Goal: Transaction & Acquisition: Book appointment/travel/reservation

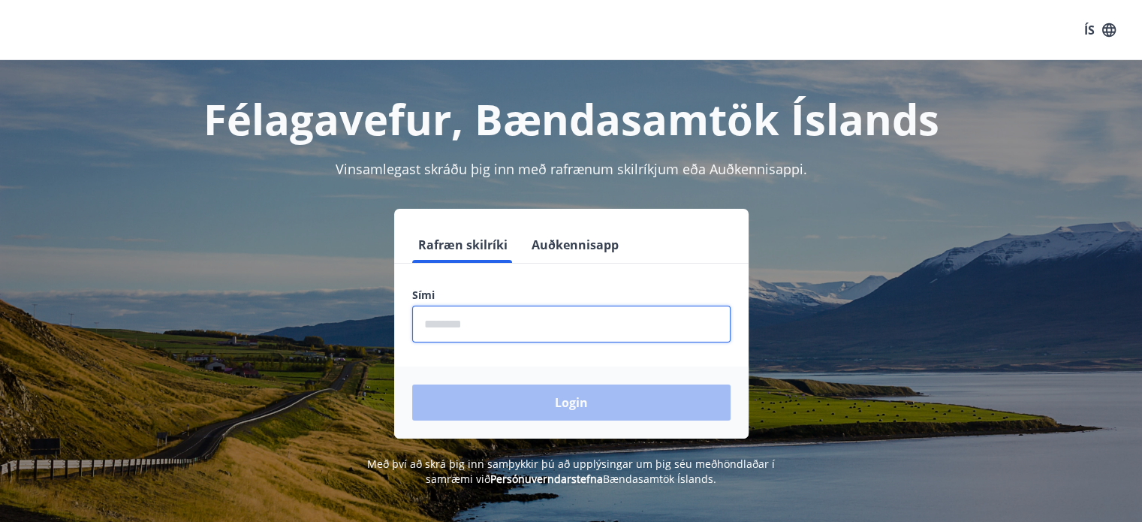
click at [423, 332] on input "phone" at bounding box center [571, 323] width 318 height 37
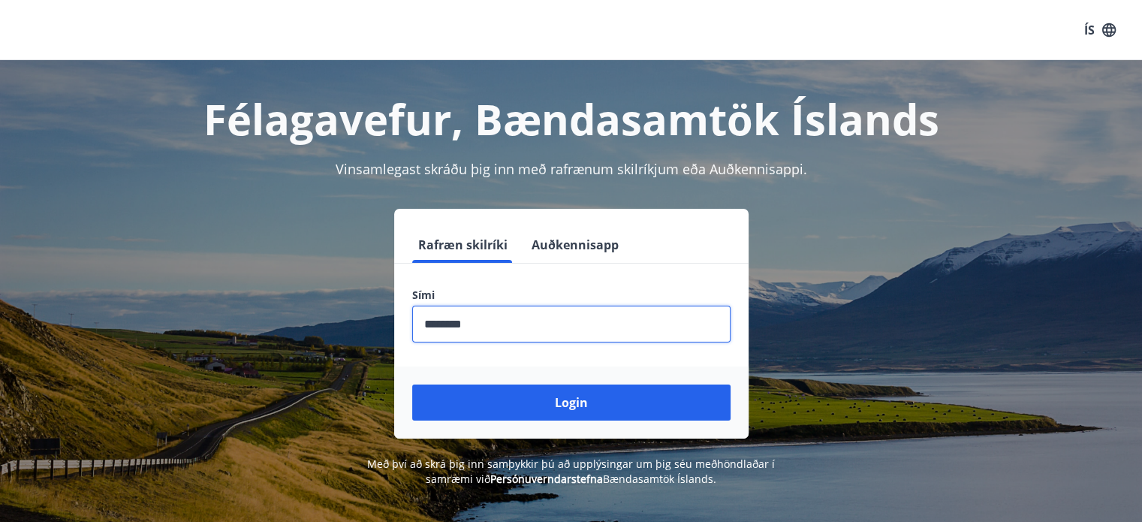
type input "********"
click at [412, 384] on button "Login" at bounding box center [571, 402] width 318 height 36
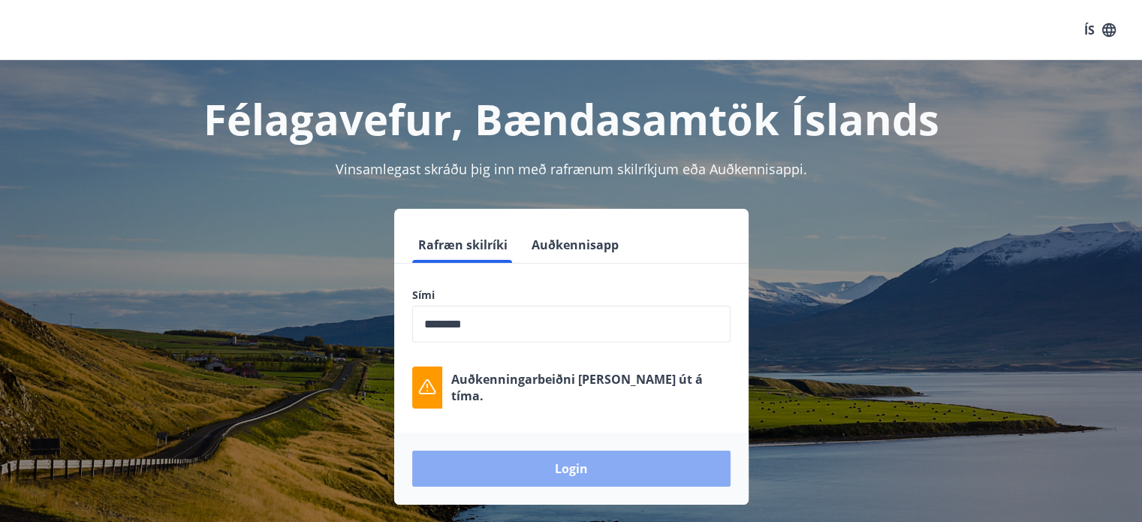
click at [564, 471] on button "Login" at bounding box center [571, 468] width 318 height 36
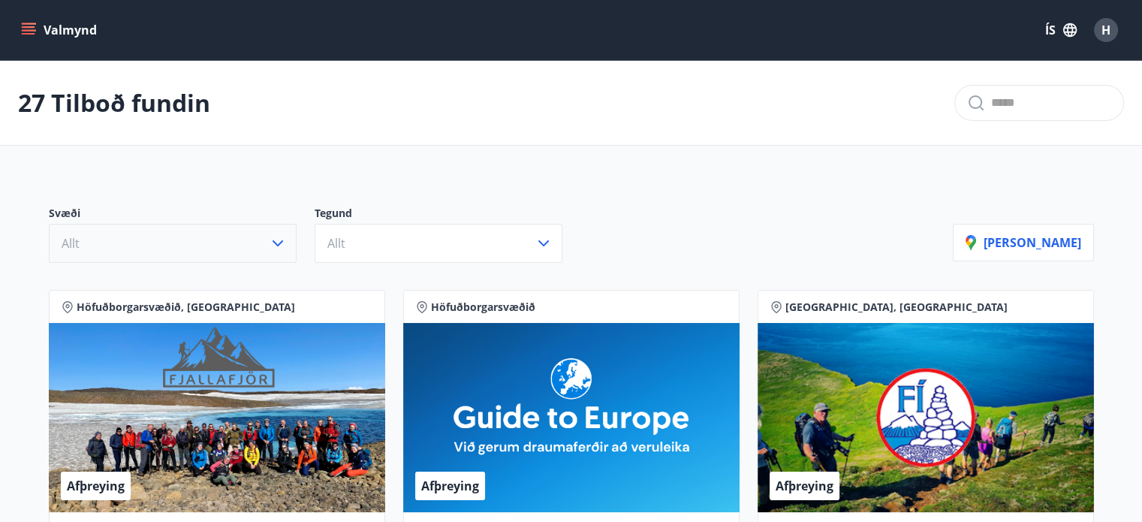
click at [207, 256] on button "Allt" at bounding box center [173, 243] width 248 height 39
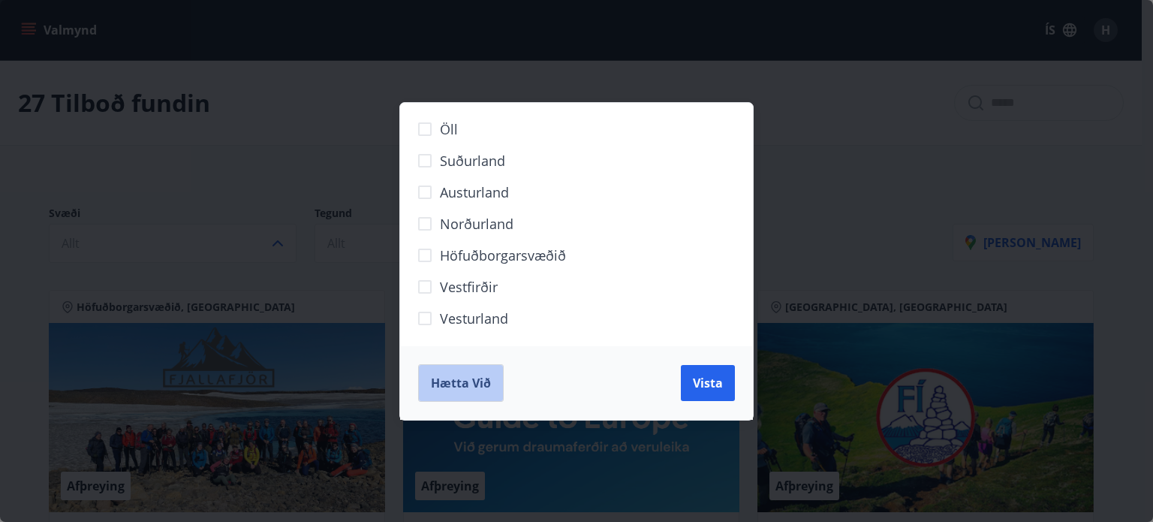
click at [457, 378] on span "Hætta við" at bounding box center [461, 383] width 60 height 17
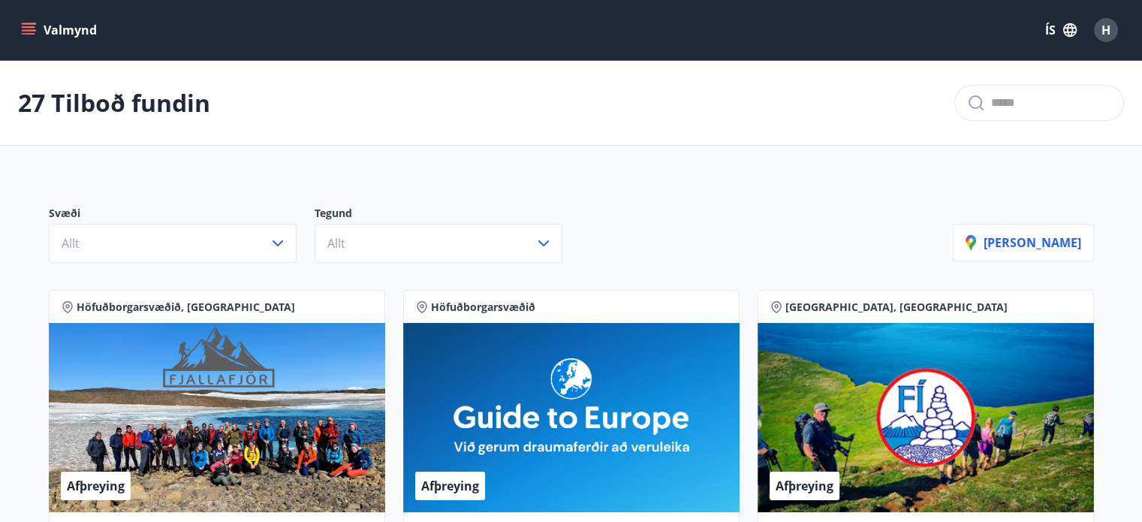
click at [31, 31] on icon "menu" at bounding box center [30, 30] width 17 height 2
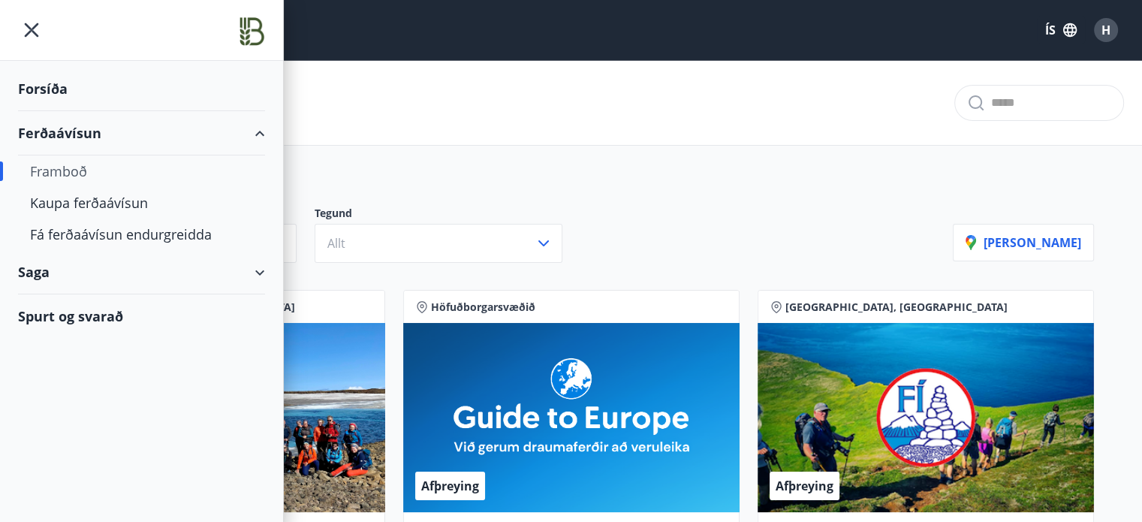
click at [75, 173] on div "Framboð" at bounding box center [141, 171] width 223 height 32
click at [26, 89] on div "Forsíða" at bounding box center [141, 89] width 247 height 44
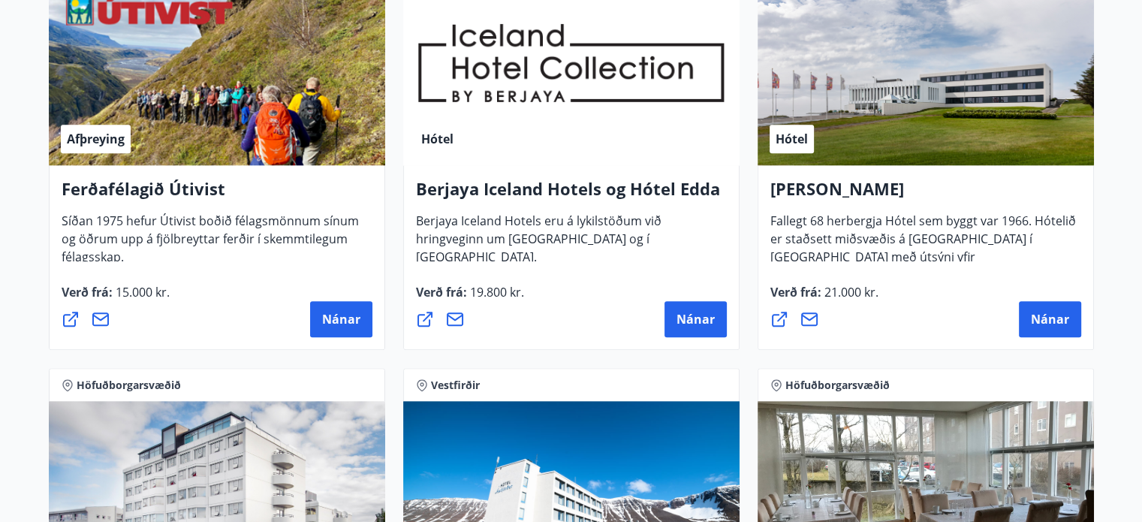
scroll to position [2174, 0]
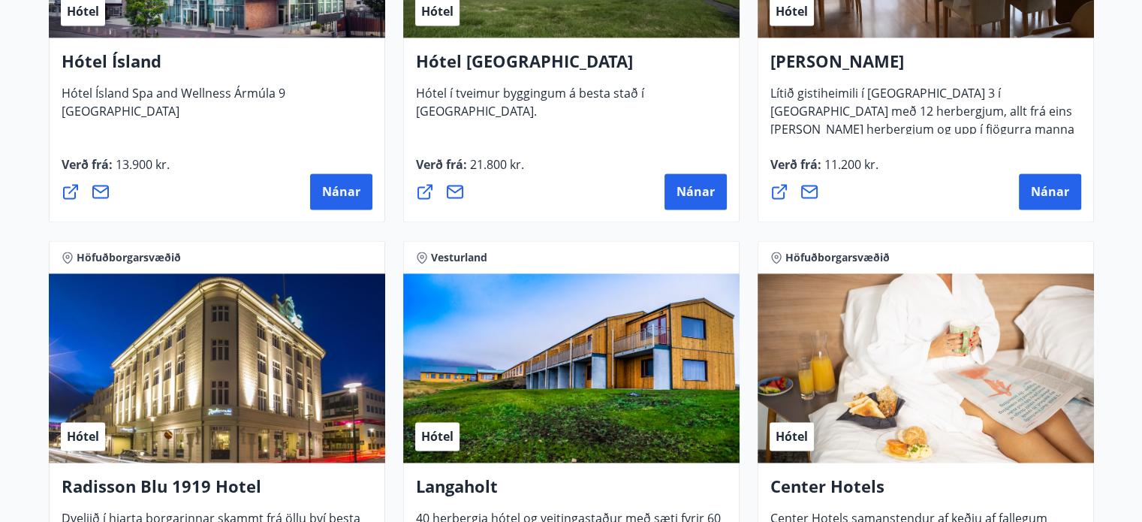
click at [883, 63] on h4 "Alba gistiheimili" at bounding box center [925, 67] width 311 height 35
click at [1030, 182] on button "Nánar" at bounding box center [1050, 191] width 62 height 36
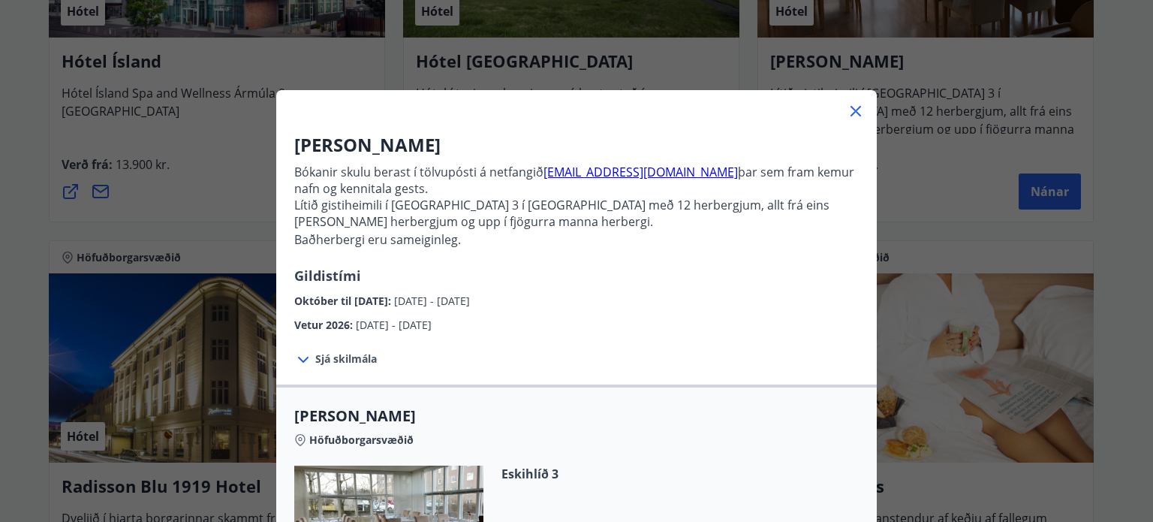
click at [844, 120] on div at bounding box center [576, 105] width 600 height 30
click at [847, 110] on icon at bounding box center [856, 111] width 18 height 18
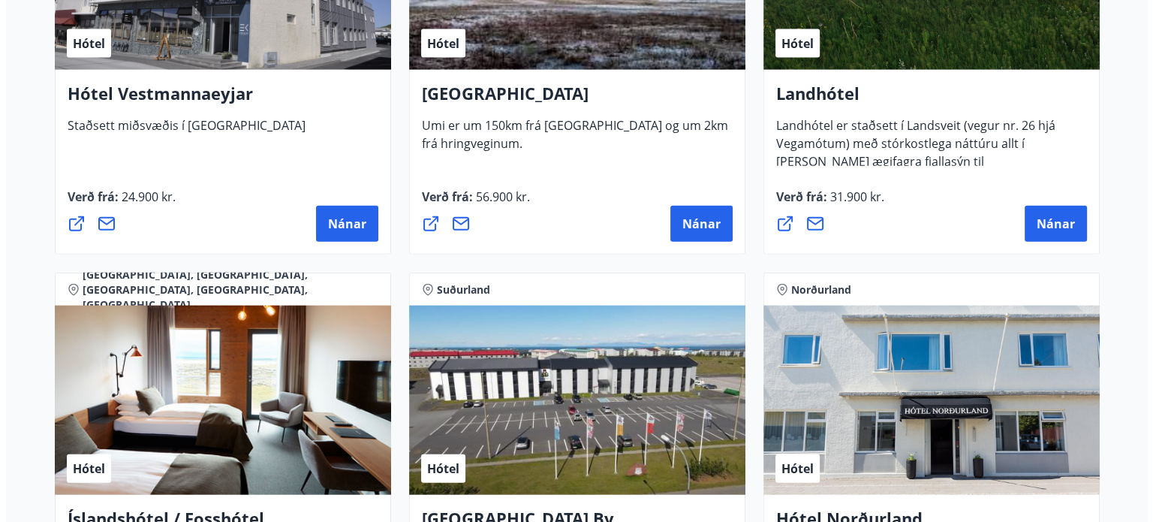
scroll to position [3768, 0]
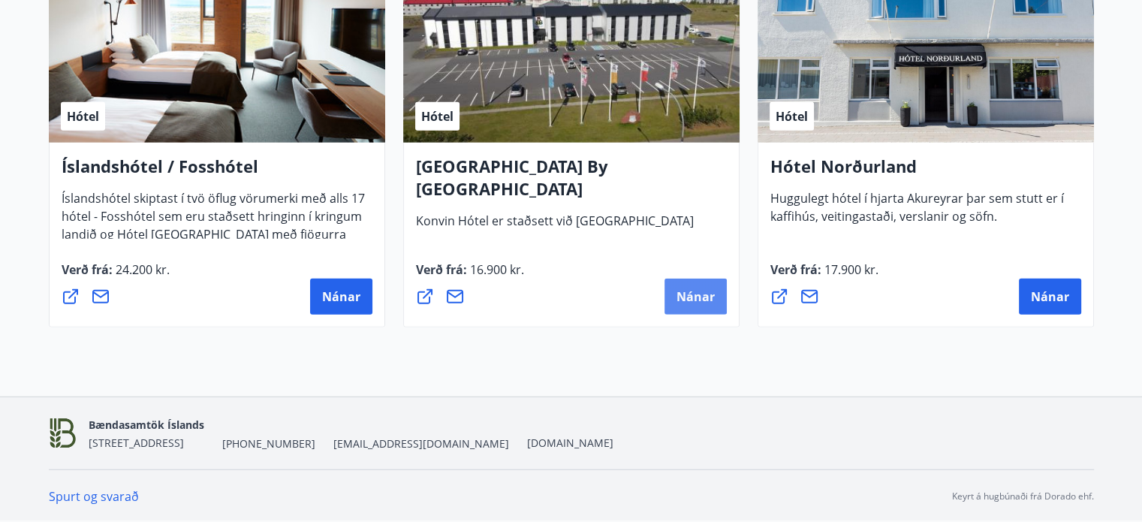
click at [688, 292] on span "Nánar" at bounding box center [695, 296] width 38 height 17
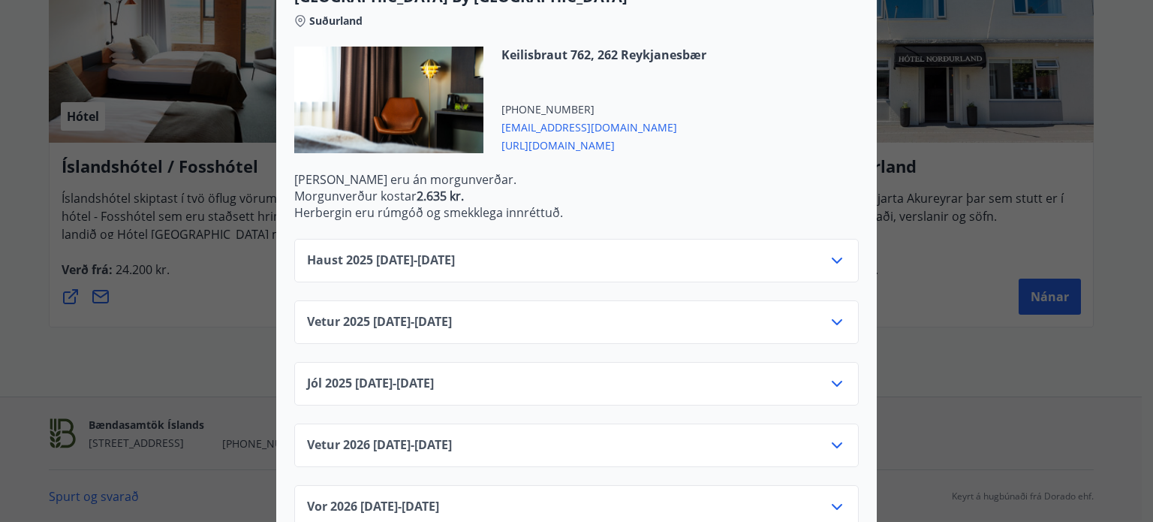
scroll to position [458, 0]
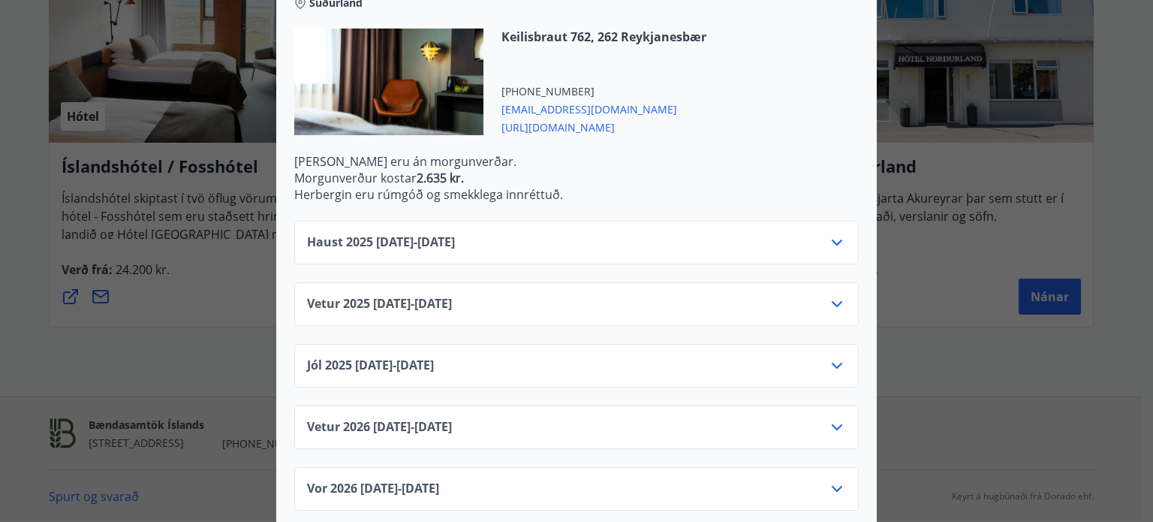
click at [828, 233] on icon at bounding box center [837, 242] width 18 height 18
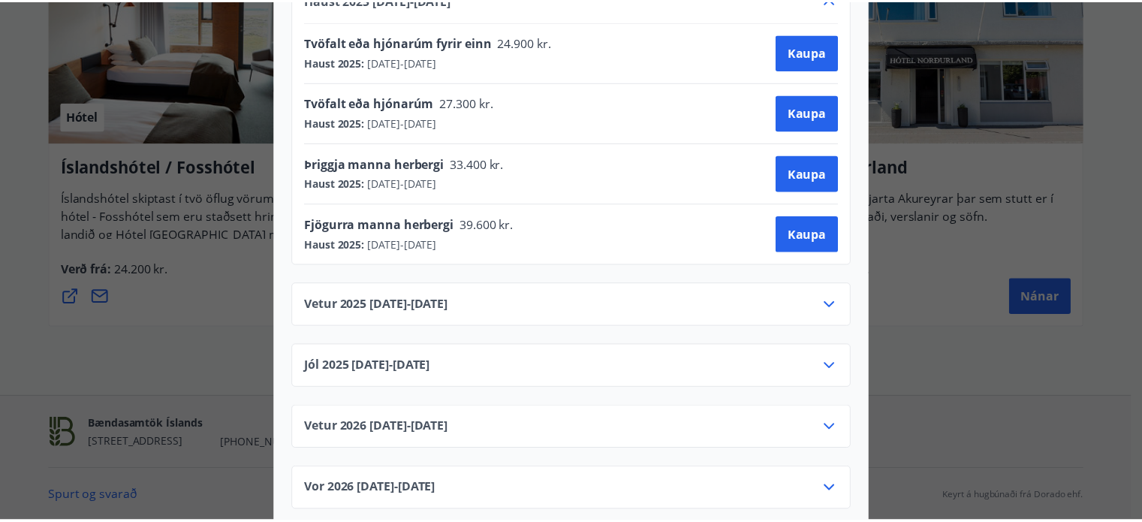
scroll to position [0, 0]
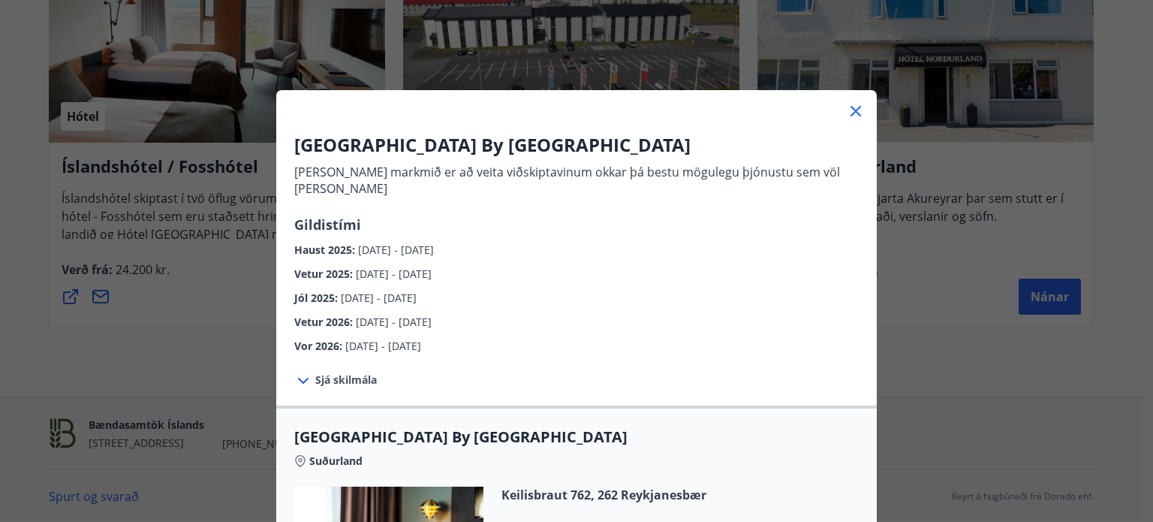
click at [838, 98] on div at bounding box center [576, 105] width 600 height 30
click at [847, 102] on icon at bounding box center [856, 111] width 18 height 18
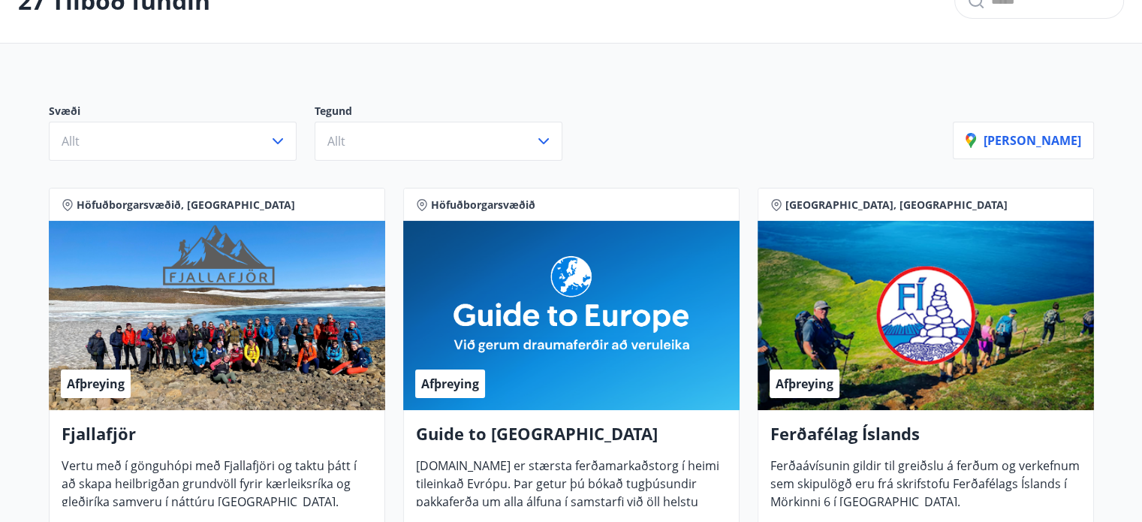
scroll to position [105, 0]
